Goal: Information Seeking & Learning: Learn about a topic

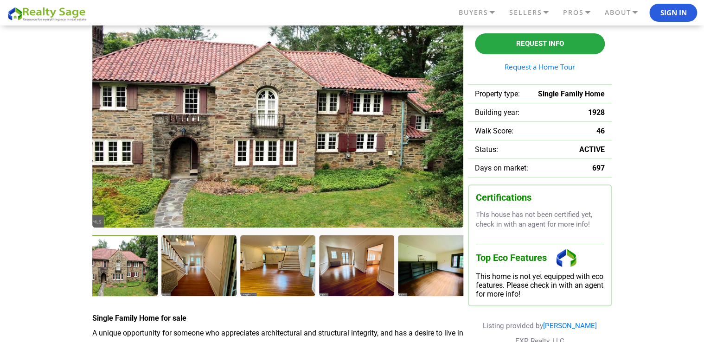
scroll to position [102, 0]
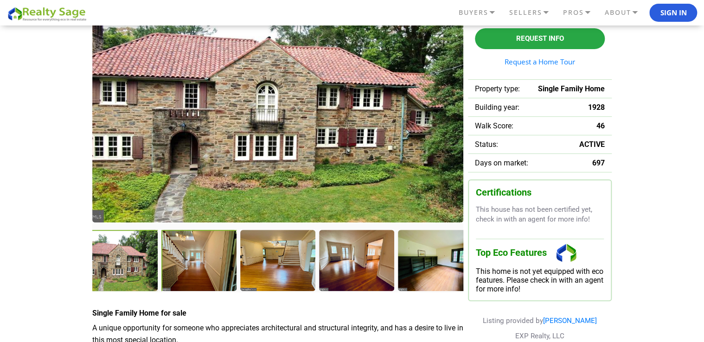
click at [222, 266] on div at bounding box center [199, 261] width 77 height 63
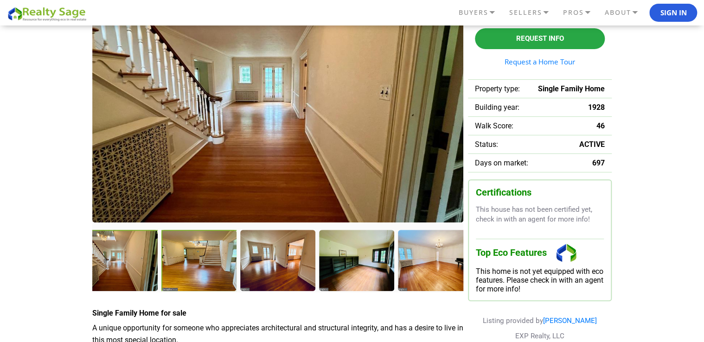
click at [222, 266] on div at bounding box center [199, 261] width 76 height 62
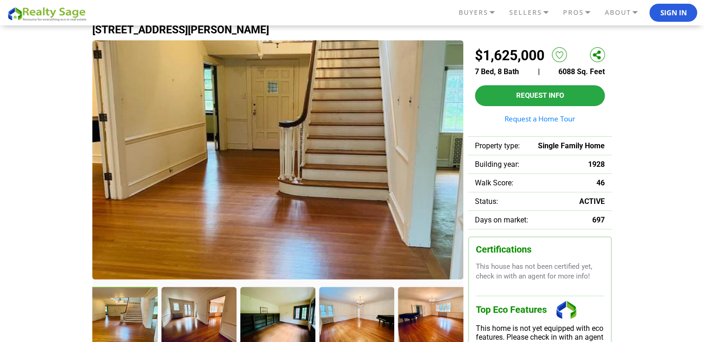
scroll to position [45, 0]
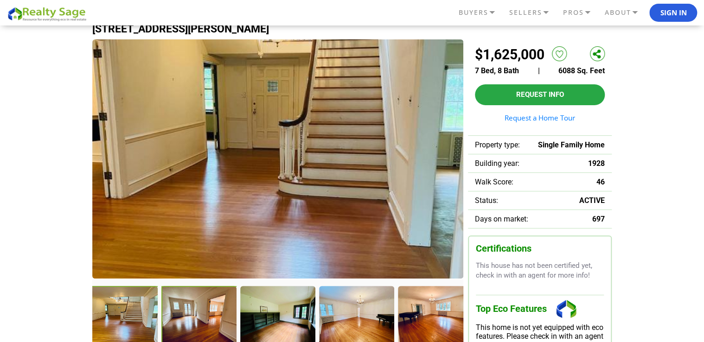
click at [194, 317] on div at bounding box center [199, 317] width 77 height 63
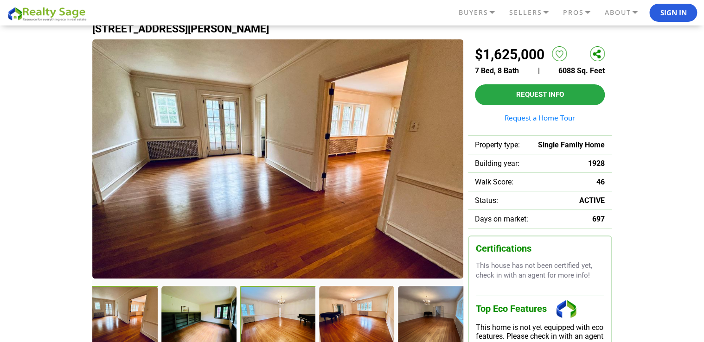
click at [261, 308] on div at bounding box center [278, 317] width 77 height 63
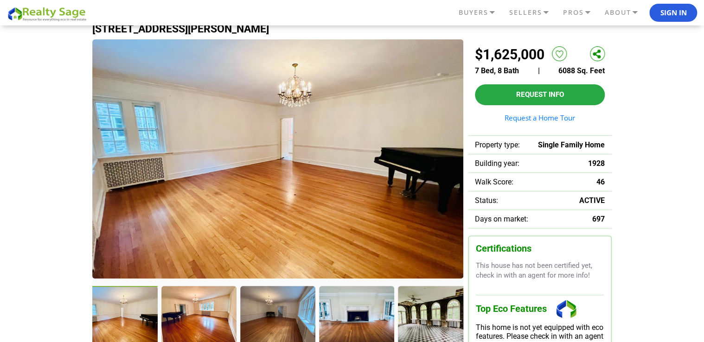
click at [128, 314] on div at bounding box center [121, 317] width 77 height 63
click at [185, 316] on div at bounding box center [199, 317] width 77 height 63
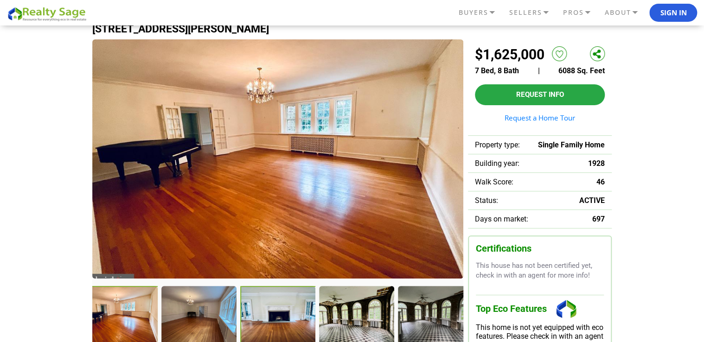
click at [260, 316] on div at bounding box center [278, 317] width 77 height 63
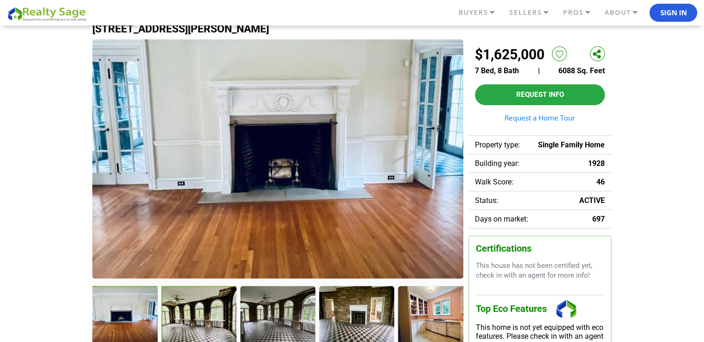
click at [195, 322] on div at bounding box center [199, 317] width 77 height 63
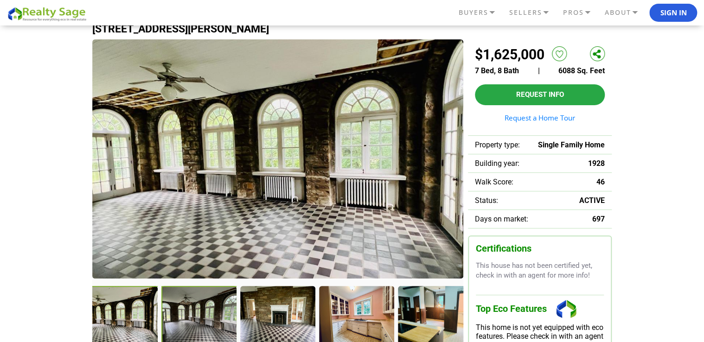
click at [195, 322] on div at bounding box center [199, 317] width 76 height 62
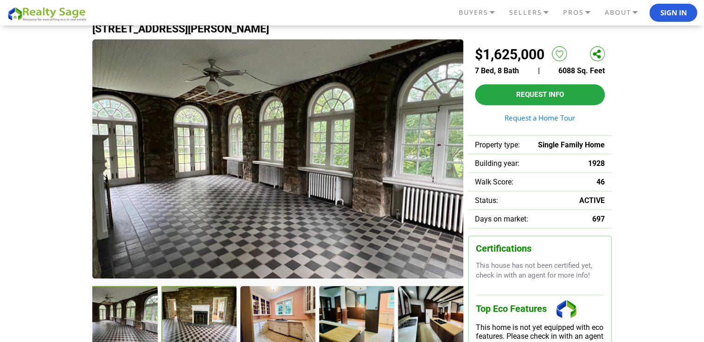
click at [195, 322] on div at bounding box center [199, 317] width 76 height 62
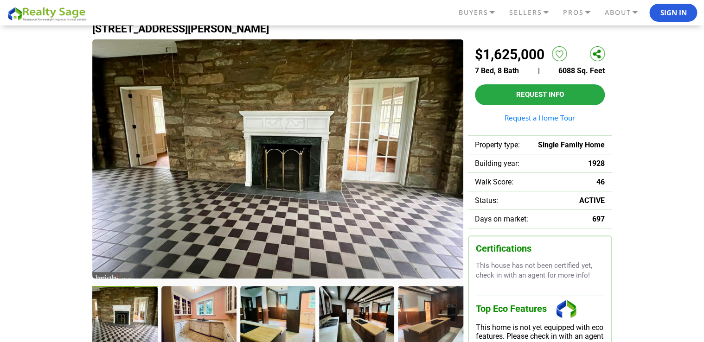
click at [195, 322] on div at bounding box center [198, 316] width 74 height 60
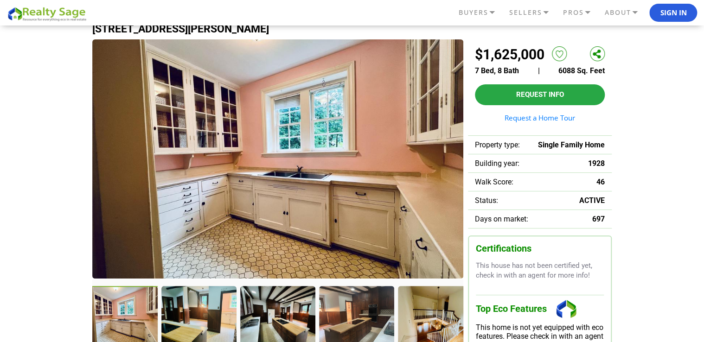
click at [195, 322] on div at bounding box center [198, 316] width 74 height 60
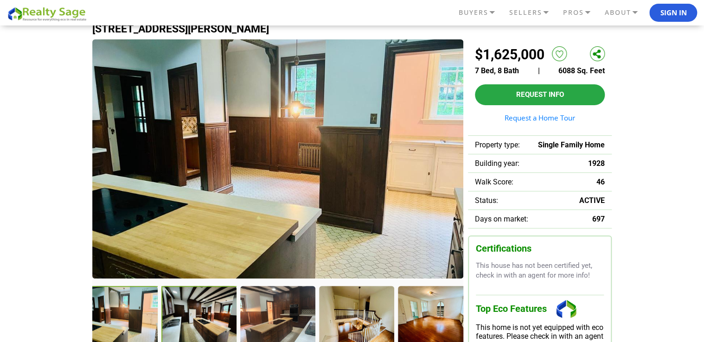
click at [195, 322] on div at bounding box center [199, 317] width 76 height 62
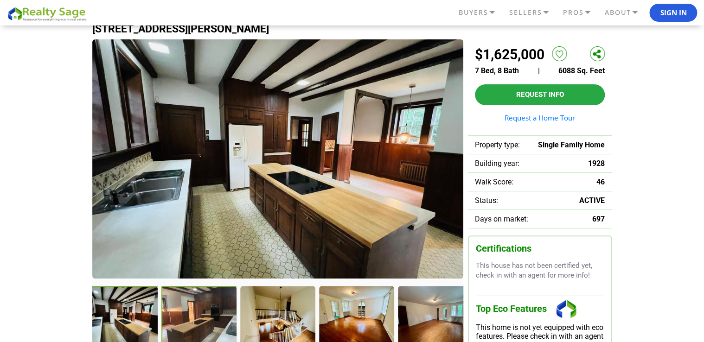
click at [195, 322] on div at bounding box center [199, 317] width 76 height 62
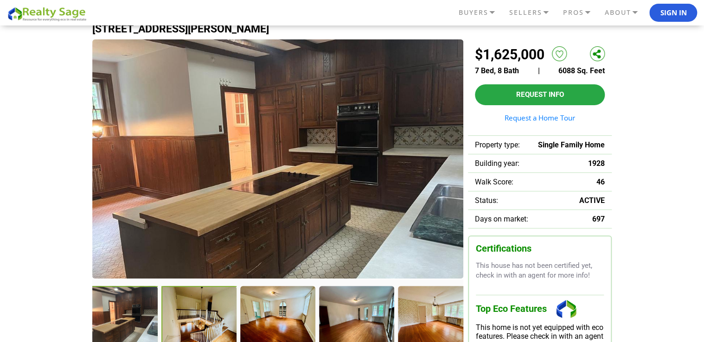
click at [195, 322] on div at bounding box center [199, 317] width 76 height 62
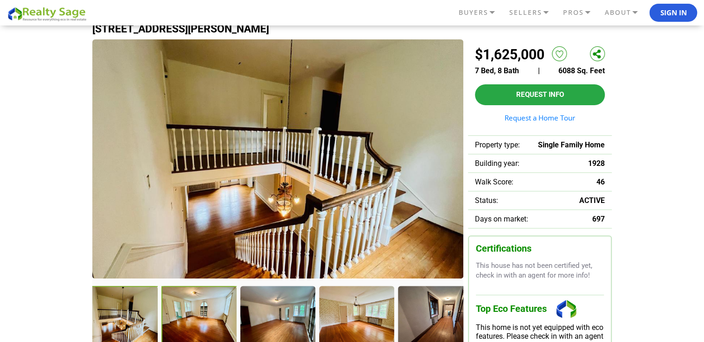
click at [195, 322] on div at bounding box center [199, 317] width 76 height 62
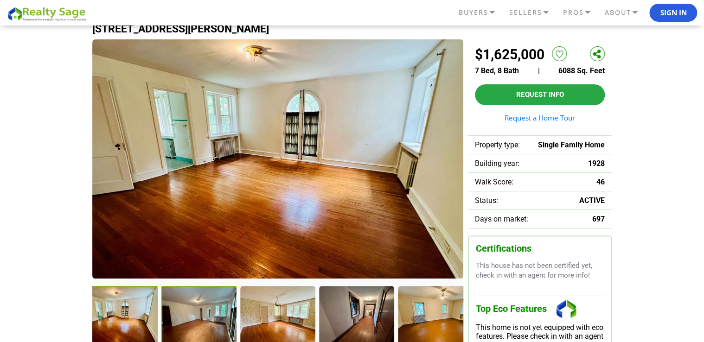
click at [195, 322] on div at bounding box center [199, 317] width 76 height 62
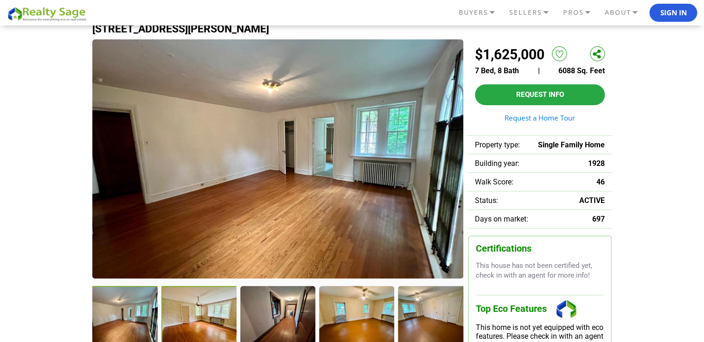
click at [195, 322] on div at bounding box center [199, 317] width 76 height 62
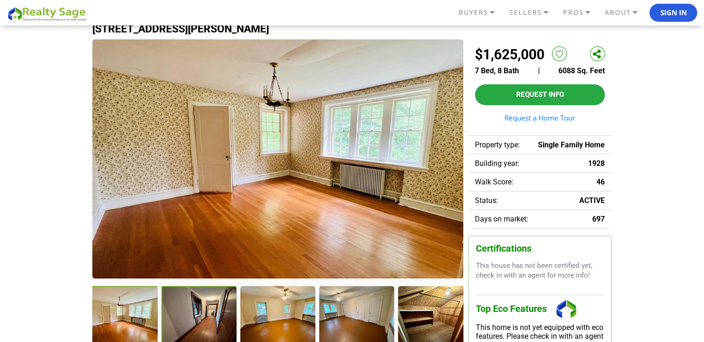
click at [195, 322] on div at bounding box center [199, 317] width 76 height 62
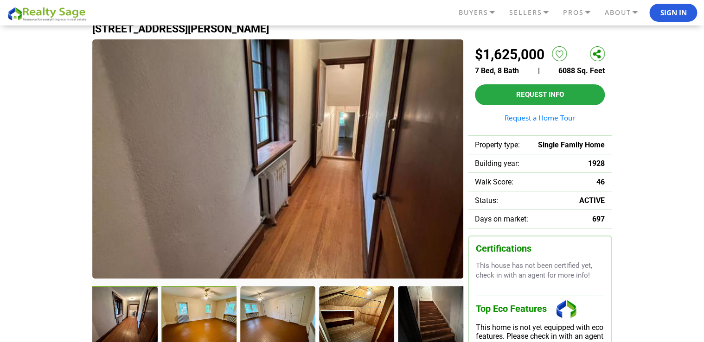
click at [195, 322] on div at bounding box center [199, 317] width 76 height 62
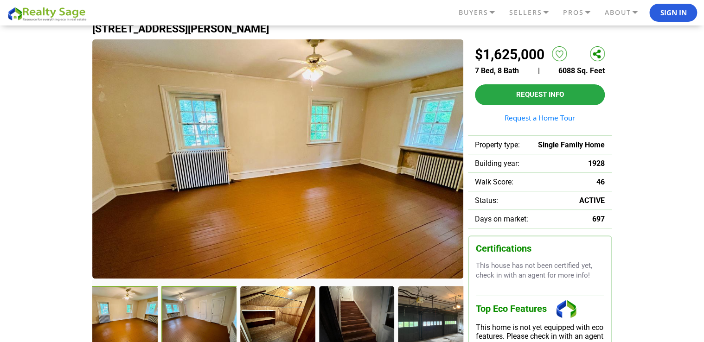
click at [195, 322] on div at bounding box center [199, 317] width 76 height 62
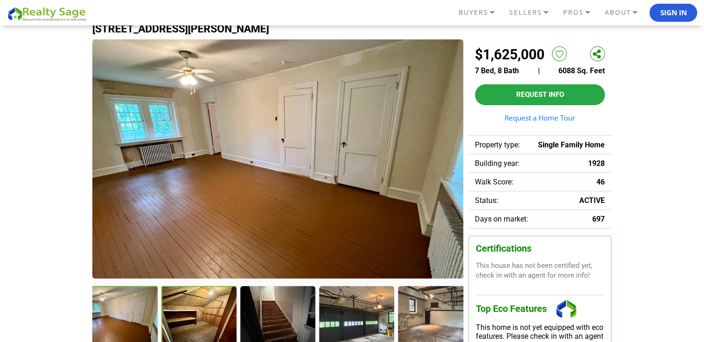
click at [195, 322] on div at bounding box center [199, 317] width 76 height 62
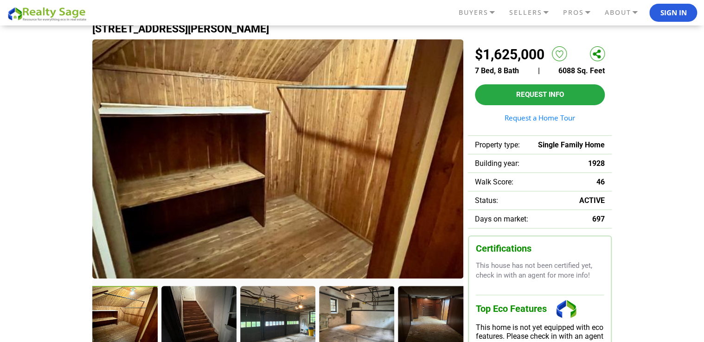
click at [195, 322] on div at bounding box center [198, 316] width 74 height 60
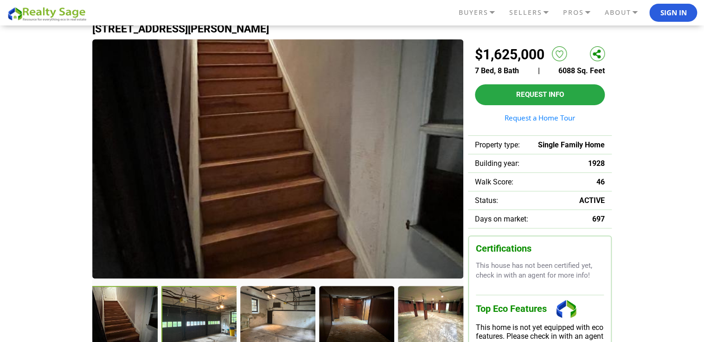
click at [195, 322] on div at bounding box center [199, 317] width 76 height 62
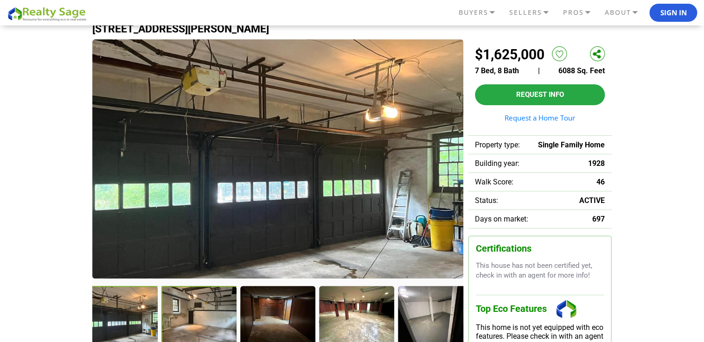
click at [195, 322] on div at bounding box center [199, 317] width 76 height 62
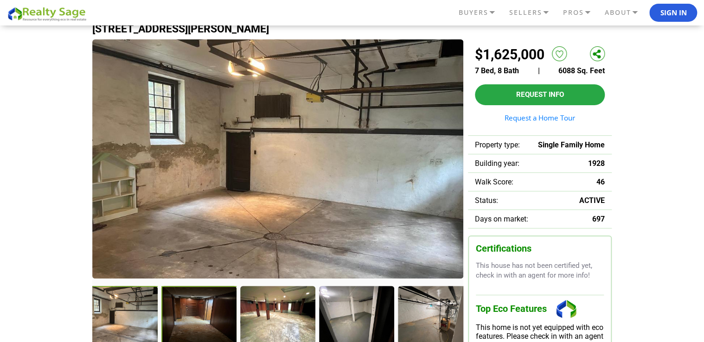
click at [195, 322] on div at bounding box center [199, 317] width 76 height 62
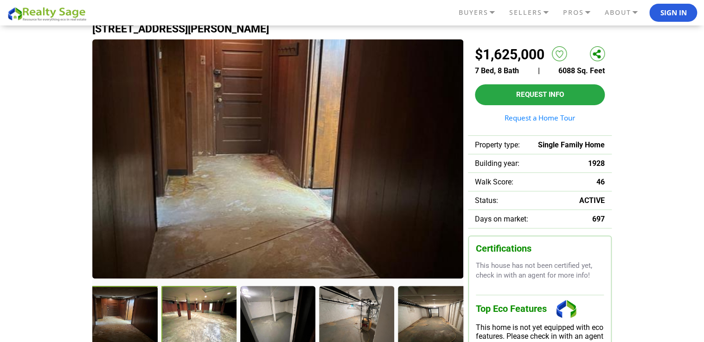
click at [195, 322] on div at bounding box center [199, 317] width 76 height 62
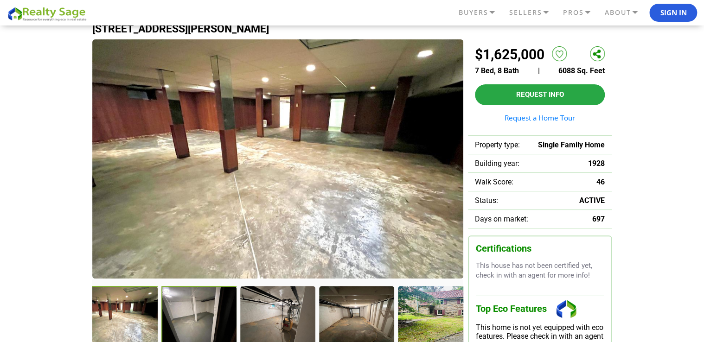
click at [195, 322] on div at bounding box center [199, 317] width 76 height 62
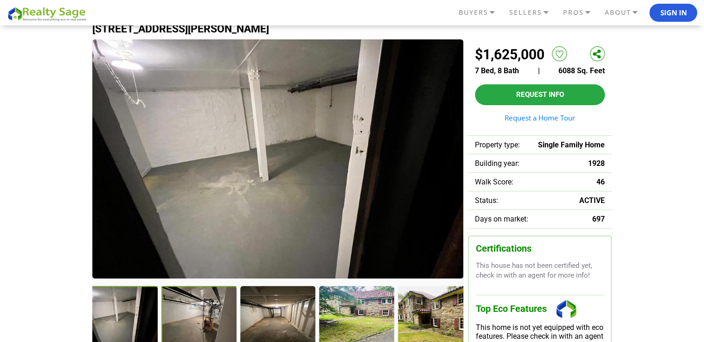
click at [195, 322] on div at bounding box center [199, 317] width 76 height 62
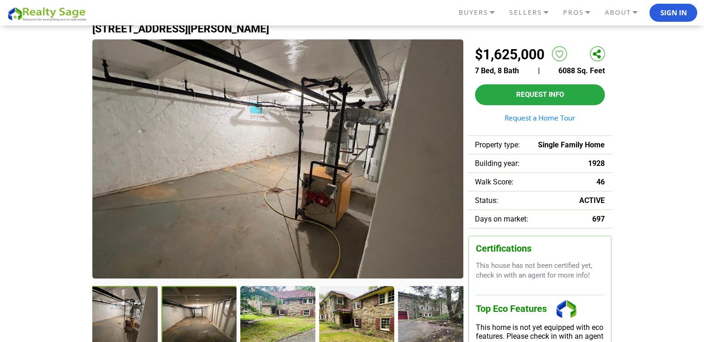
click at [195, 322] on div at bounding box center [199, 317] width 76 height 62
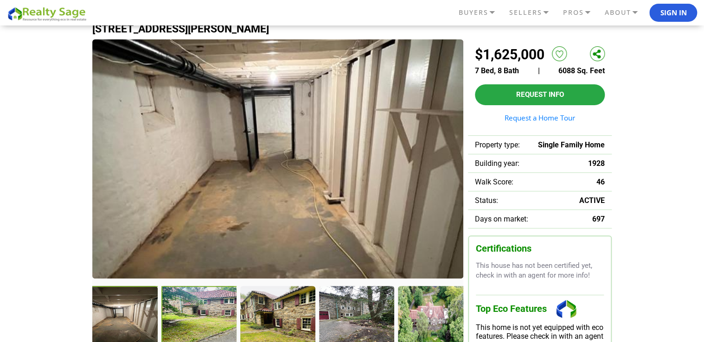
click at [195, 322] on div at bounding box center [199, 317] width 76 height 62
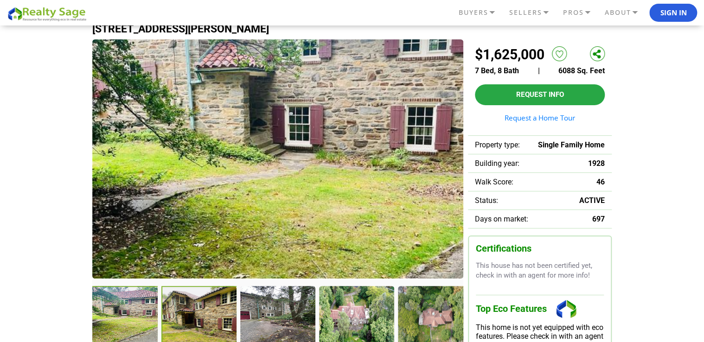
click at [195, 322] on div at bounding box center [199, 317] width 76 height 62
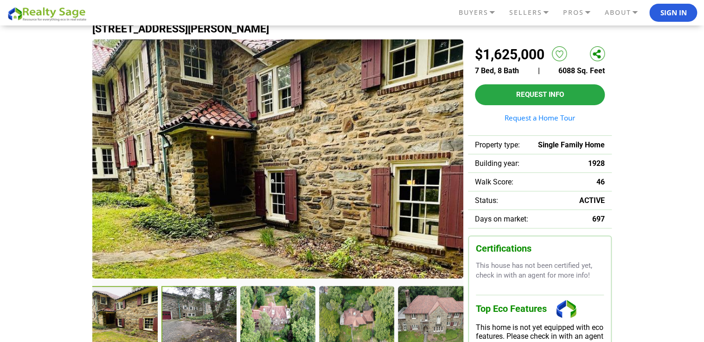
click at [195, 322] on div at bounding box center [199, 317] width 76 height 62
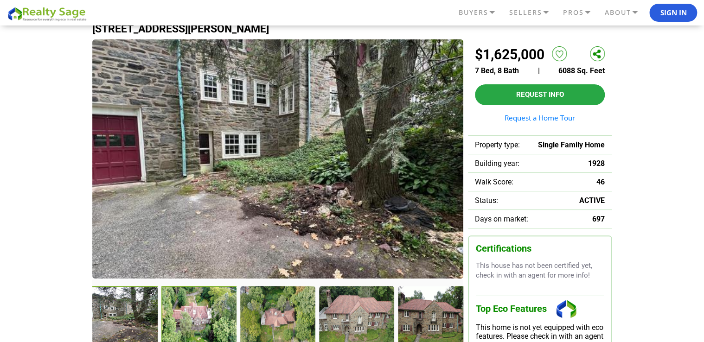
click at [195, 322] on div at bounding box center [199, 317] width 76 height 62
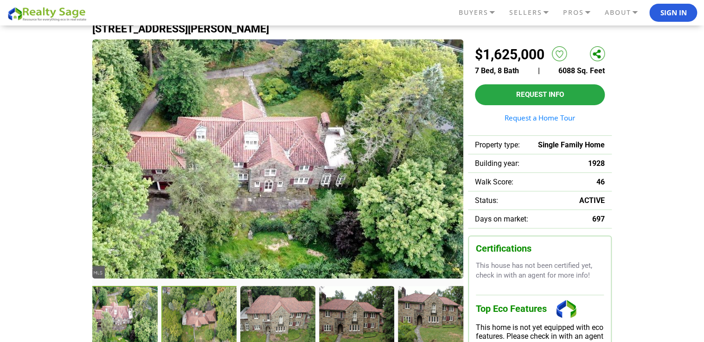
click at [195, 322] on div at bounding box center [199, 317] width 76 height 62
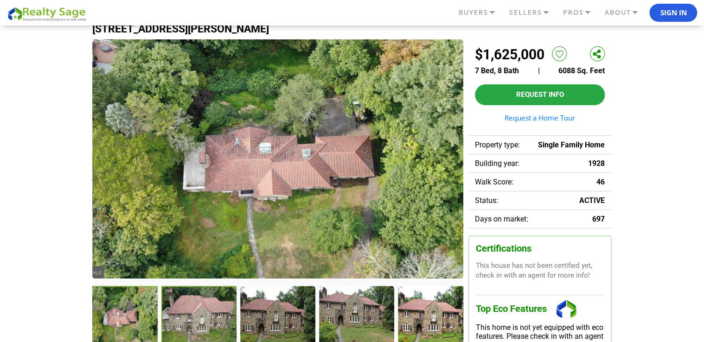
click at [195, 322] on div at bounding box center [199, 317] width 76 height 62
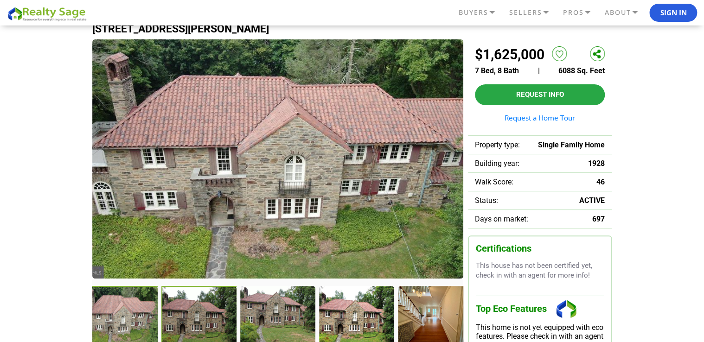
click at [195, 322] on div at bounding box center [199, 317] width 76 height 62
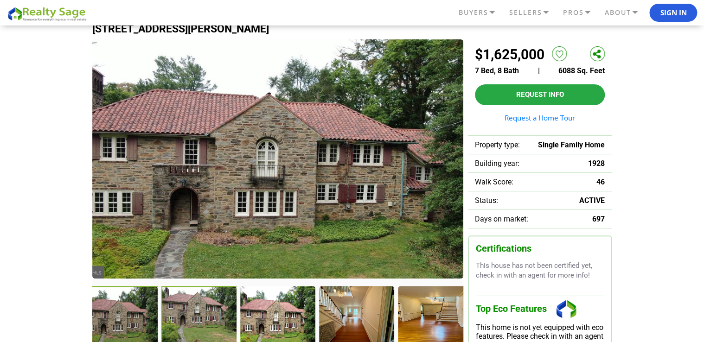
click at [195, 322] on div at bounding box center [199, 317] width 76 height 62
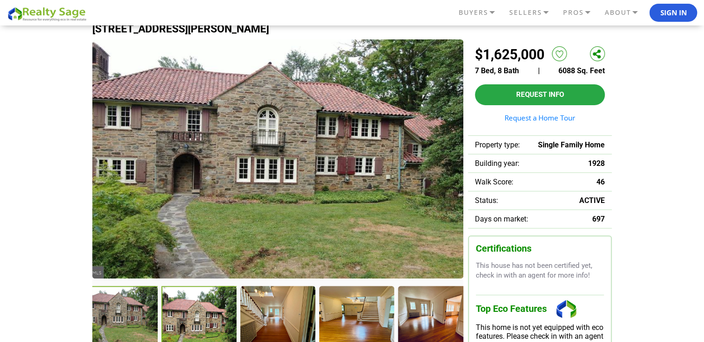
click at [195, 322] on div at bounding box center [199, 317] width 76 height 62
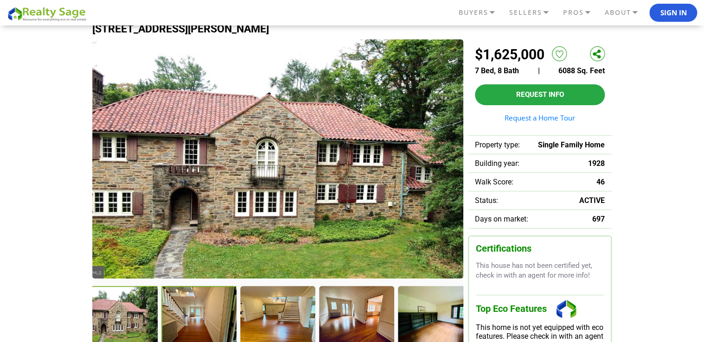
click at [195, 322] on div at bounding box center [199, 317] width 76 height 62
